Goal: Browse casually

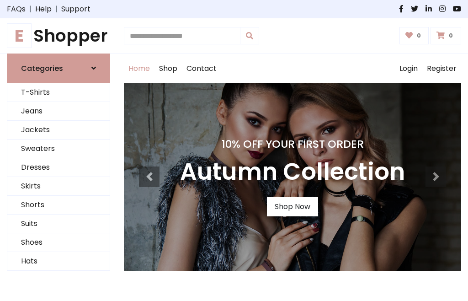
click at [234, 150] on h4 "10% Off Your First Order" at bounding box center [292, 144] width 225 height 13
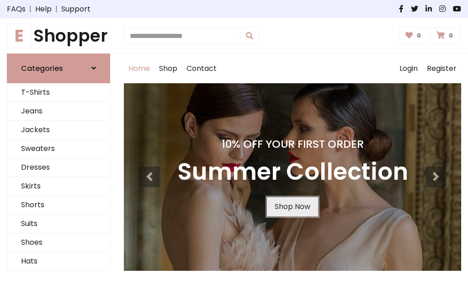
click at [292, 206] on link "Shop Now" at bounding box center [292, 206] width 51 height 19
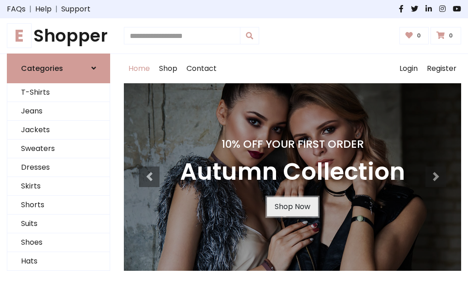
click at [292, 206] on link "Shop Now" at bounding box center [292, 206] width 51 height 19
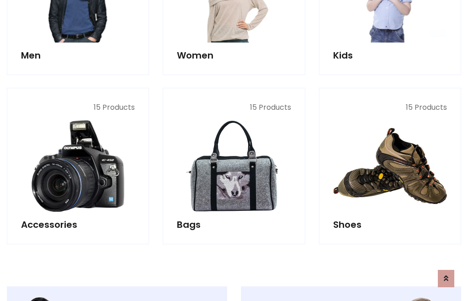
scroll to position [912, 0]
